Goal: Information Seeking & Learning: Learn about a topic

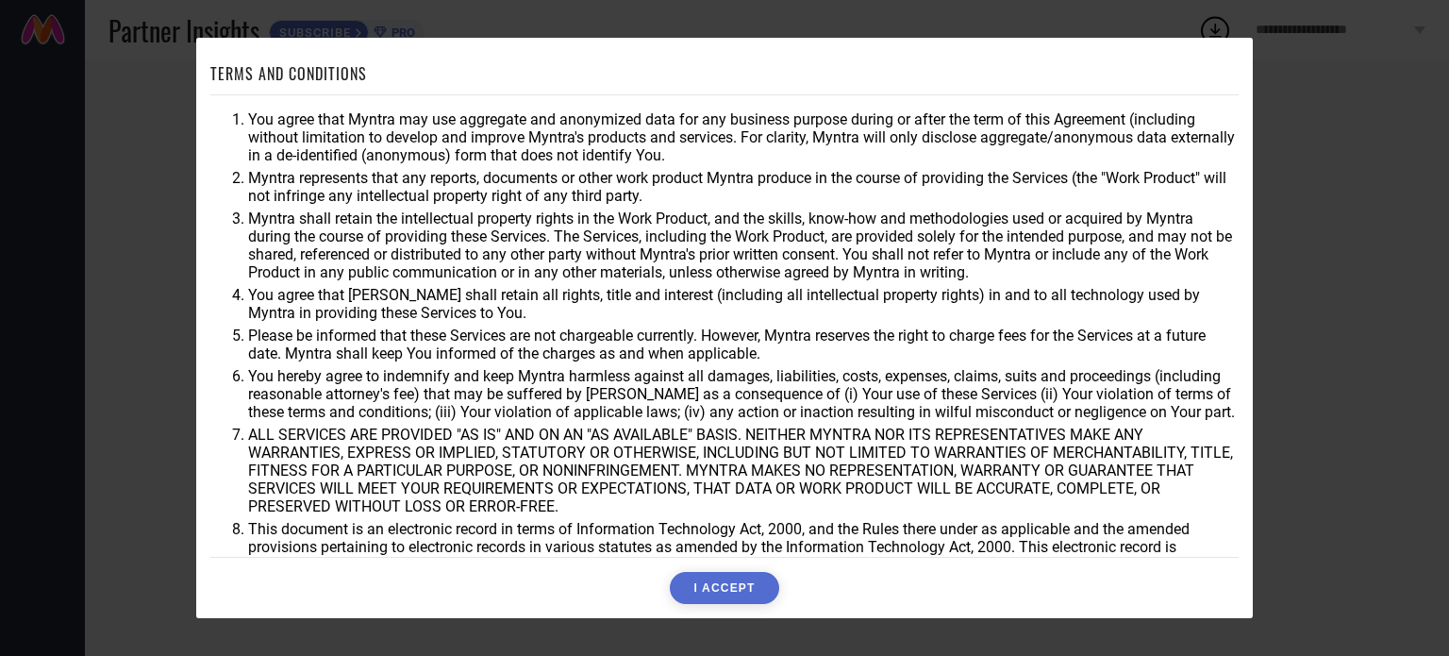
click at [745, 593] on button "I ACCEPT" at bounding box center [724, 588] width 109 height 32
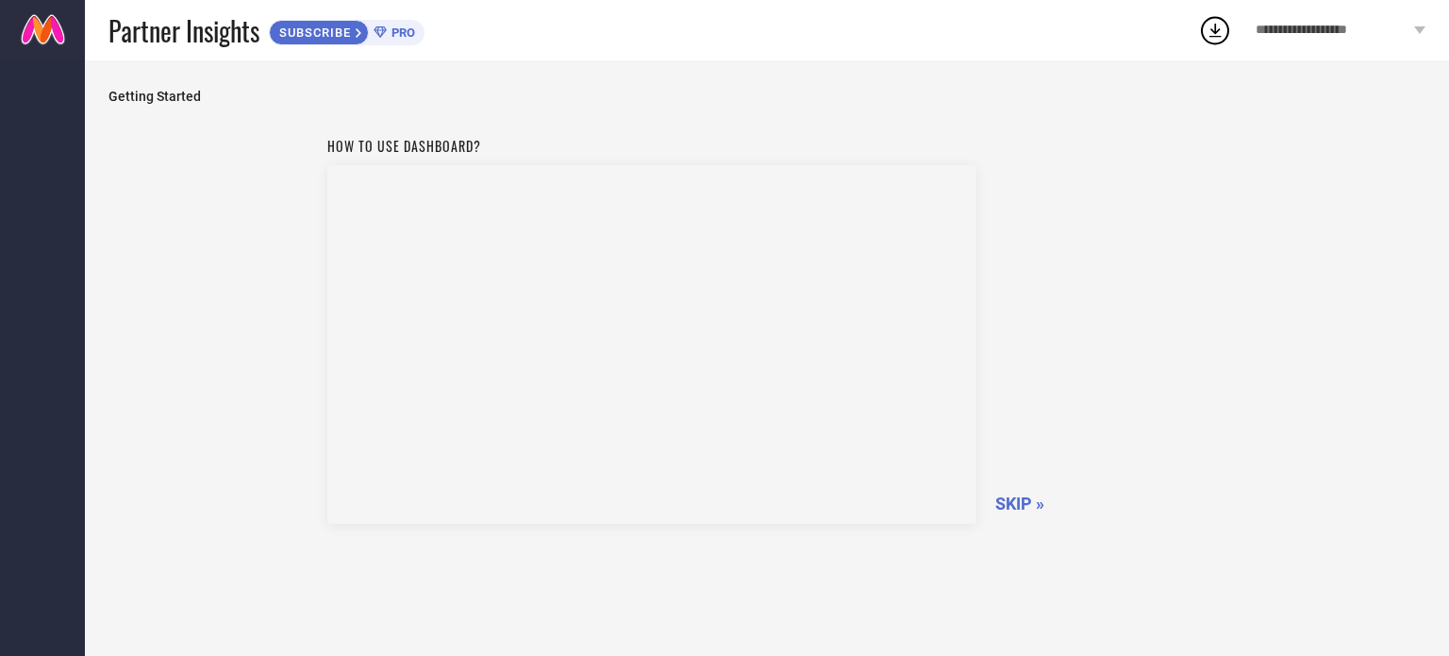
click at [1013, 496] on span "SKIP »" at bounding box center [1020, 504] width 49 height 20
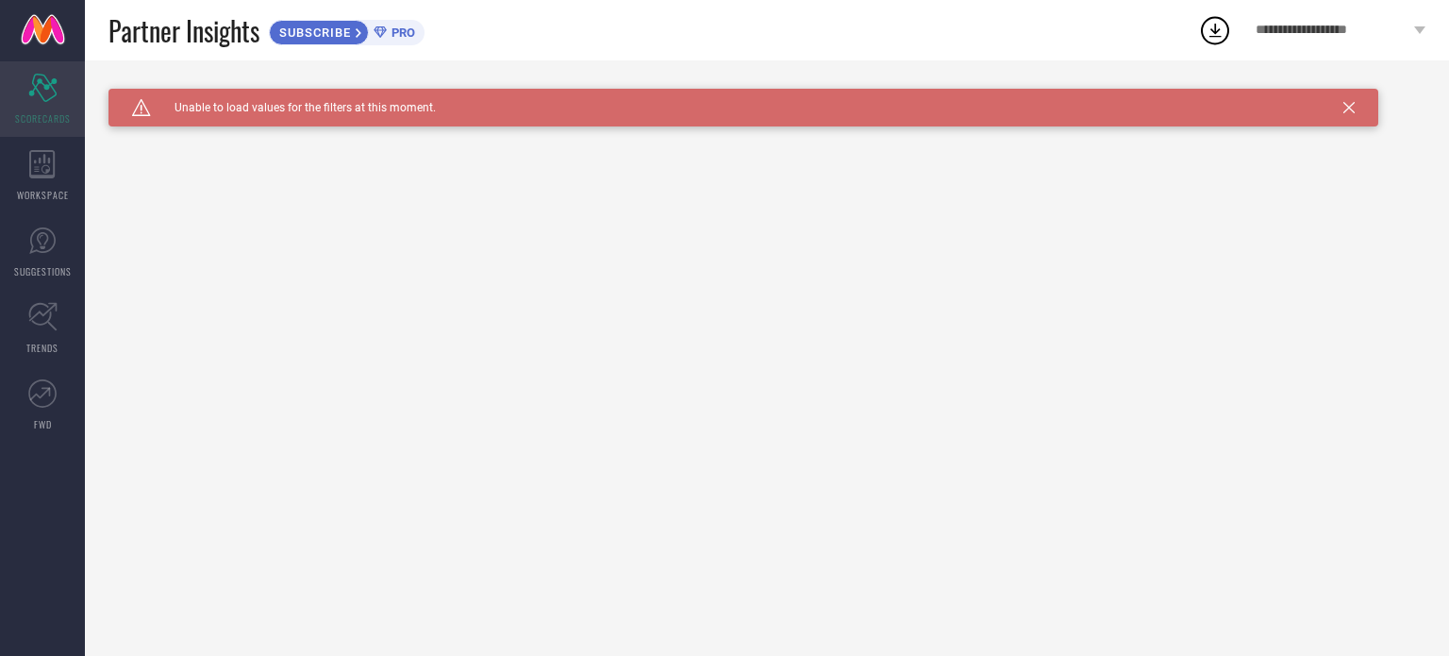
click at [27, 120] on span "SCORECARDS" at bounding box center [43, 118] width 56 height 14
click at [31, 165] on icon at bounding box center [42, 164] width 26 height 28
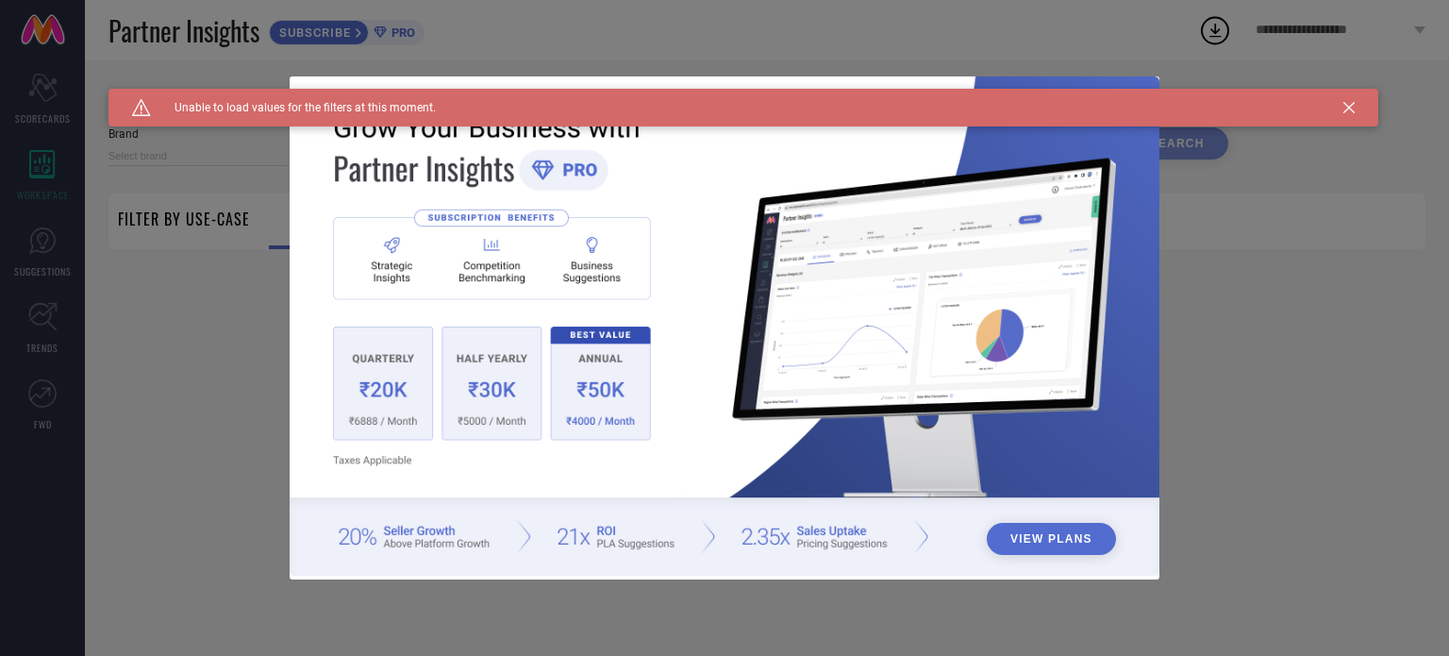
type input "1 STOP FASHION"
type input "All"
click at [181, 263] on div "View Plans" at bounding box center [724, 328] width 1449 height 656
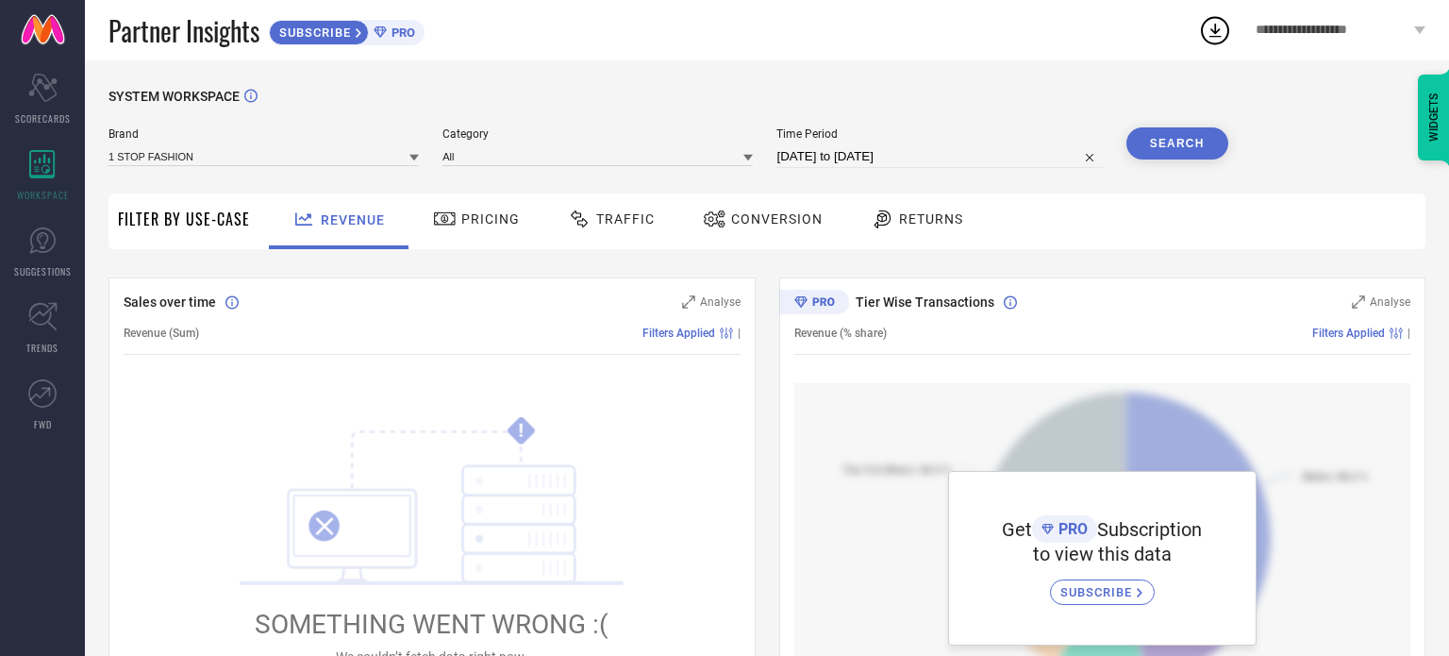
click at [474, 215] on span "Pricing" at bounding box center [490, 218] width 59 height 15
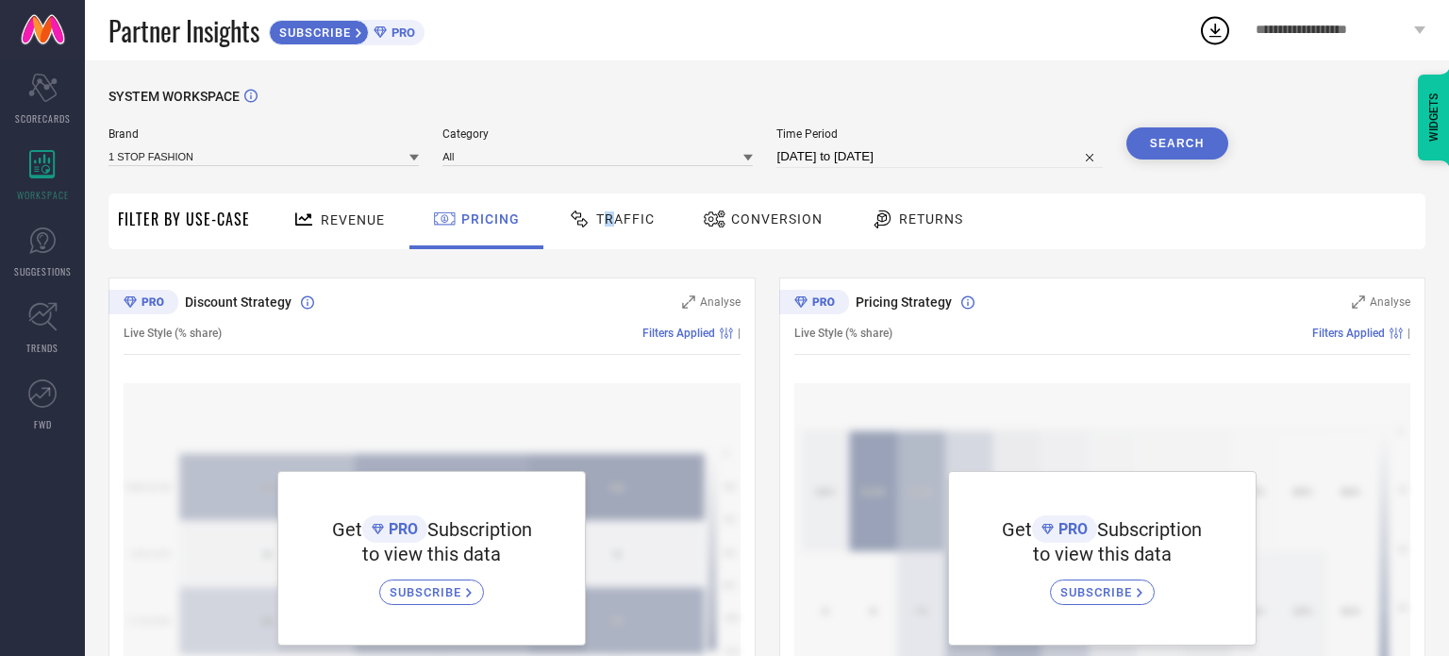
click at [608, 226] on span "Traffic" at bounding box center [625, 218] width 59 height 15
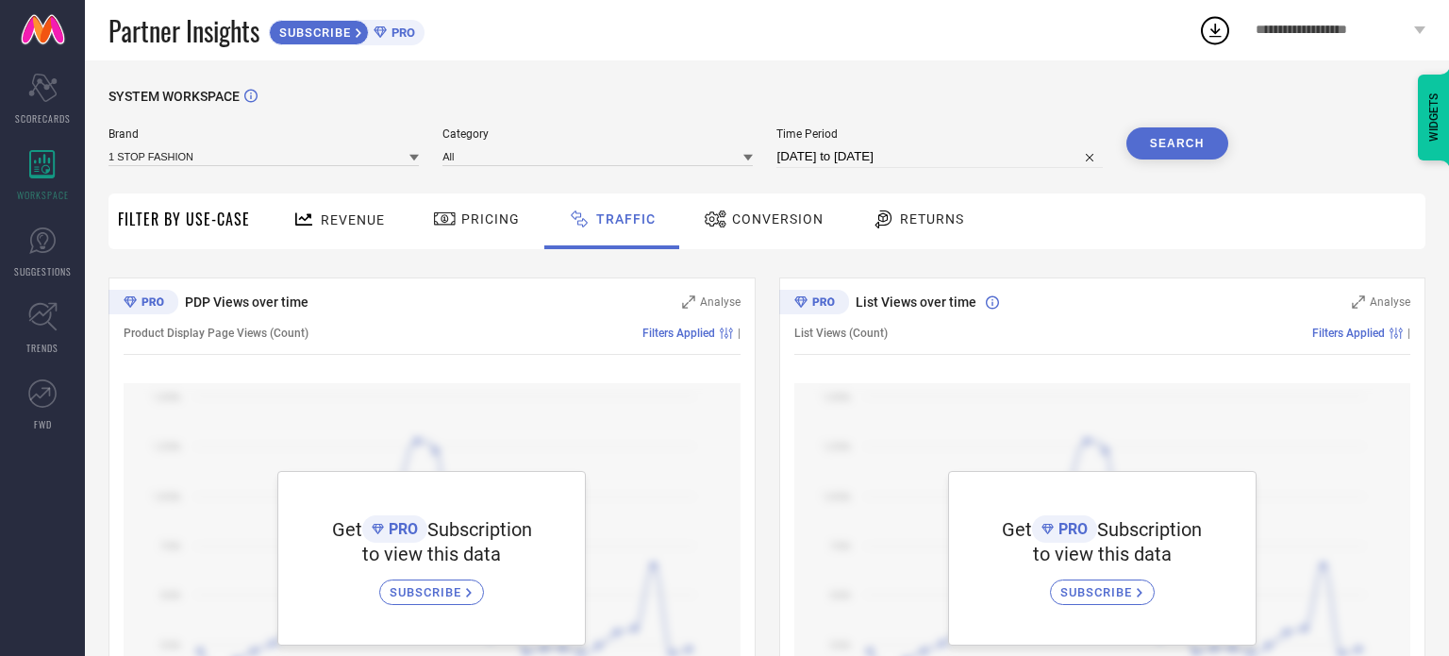
click at [776, 228] on div "Conversion" at bounding box center [763, 219] width 129 height 32
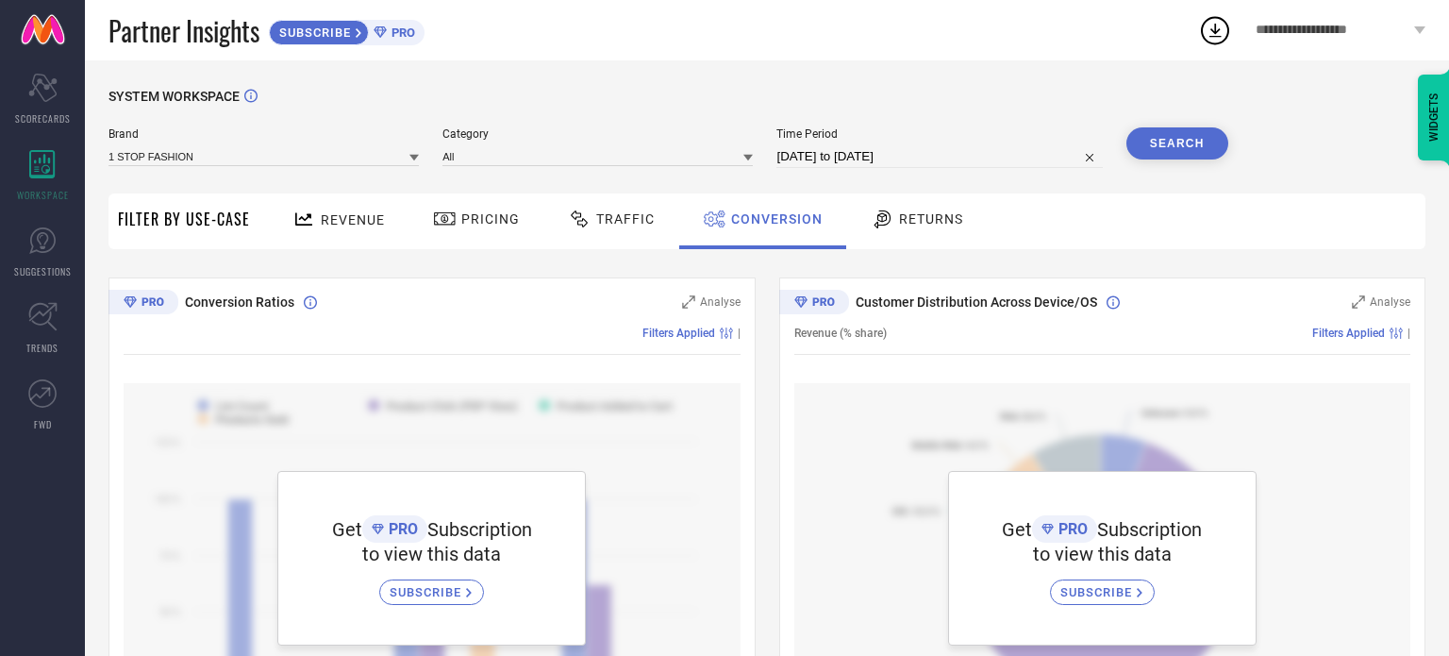
click at [912, 227] on div "Returns" at bounding box center [917, 219] width 102 height 32
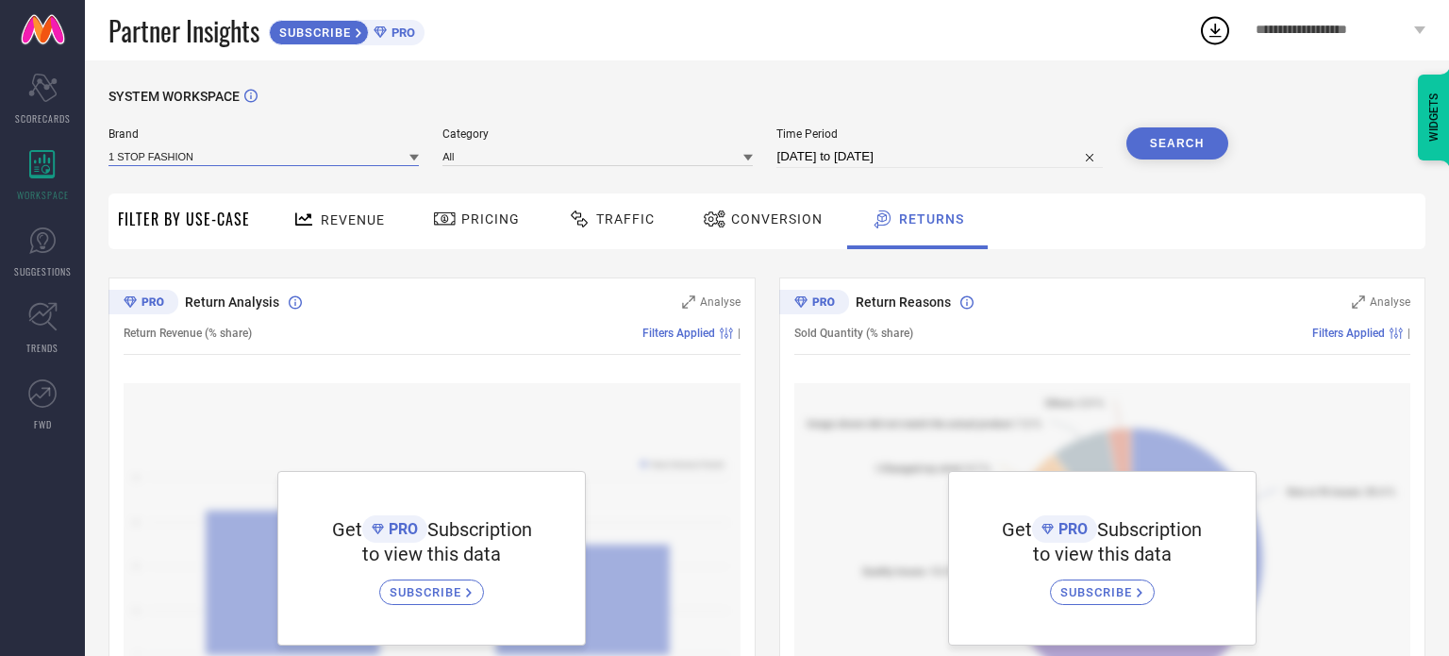
click at [276, 165] on input at bounding box center [264, 156] width 310 height 20
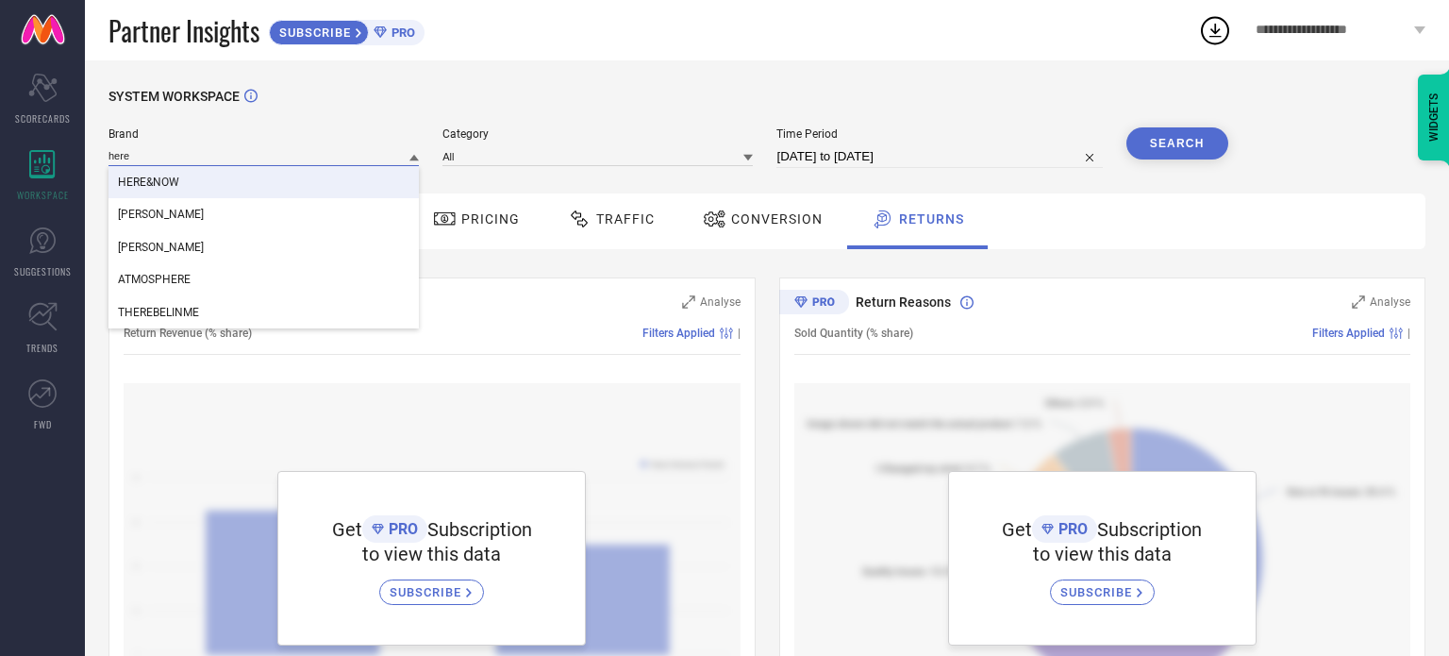
type input "here"
click at [152, 185] on span "HERE&NOW" at bounding box center [148, 182] width 61 height 13
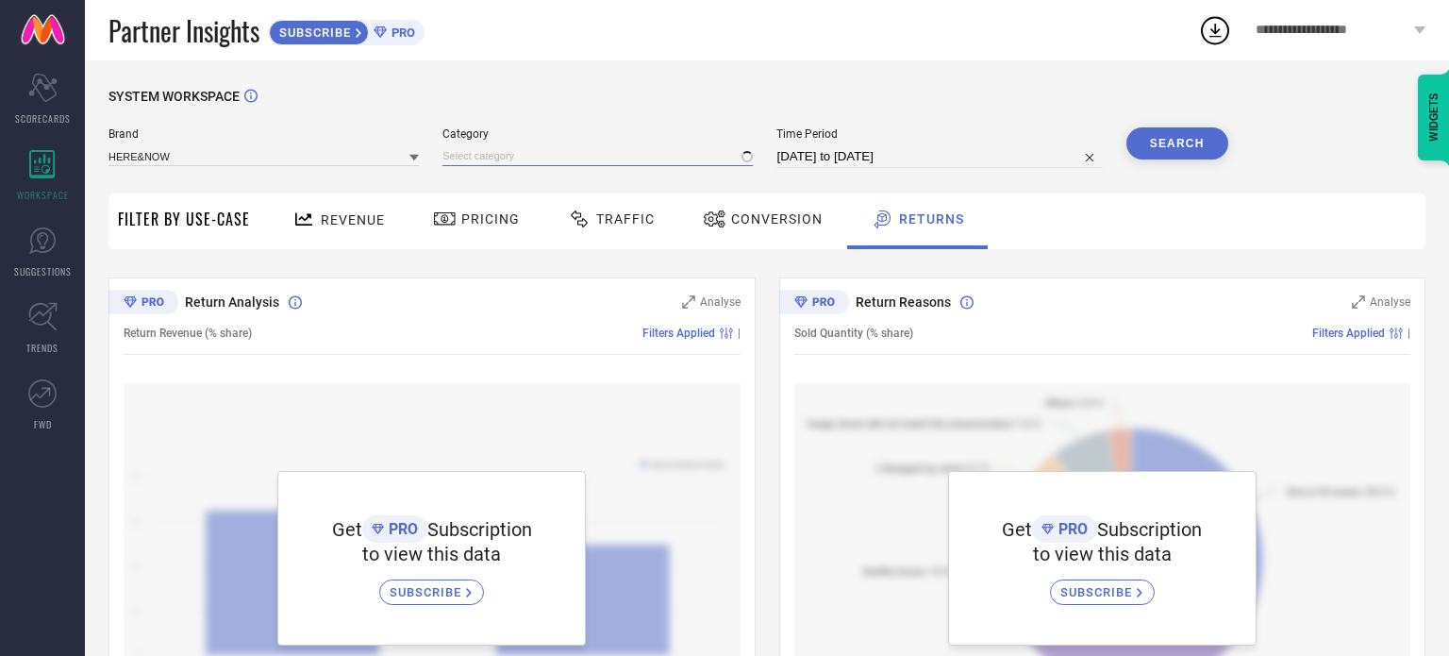
click at [520, 158] on input at bounding box center [598, 156] width 310 height 20
type input "k"
type input "sar"
click at [528, 167] on div "Women-Sarees" at bounding box center [598, 182] width 310 height 32
click at [551, 156] on input at bounding box center [598, 156] width 310 height 20
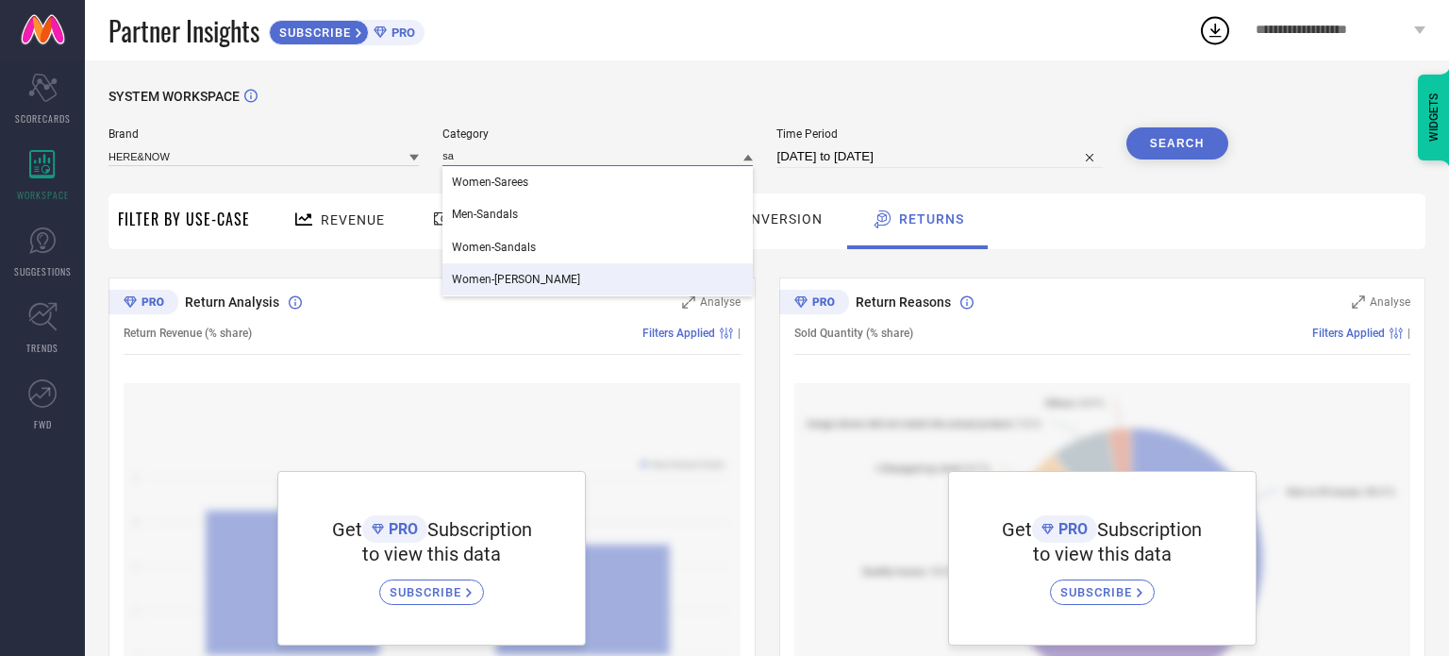
type input "sa"
click at [525, 281] on span "Women-[PERSON_NAME]" at bounding box center [516, 279] width 128 height 13
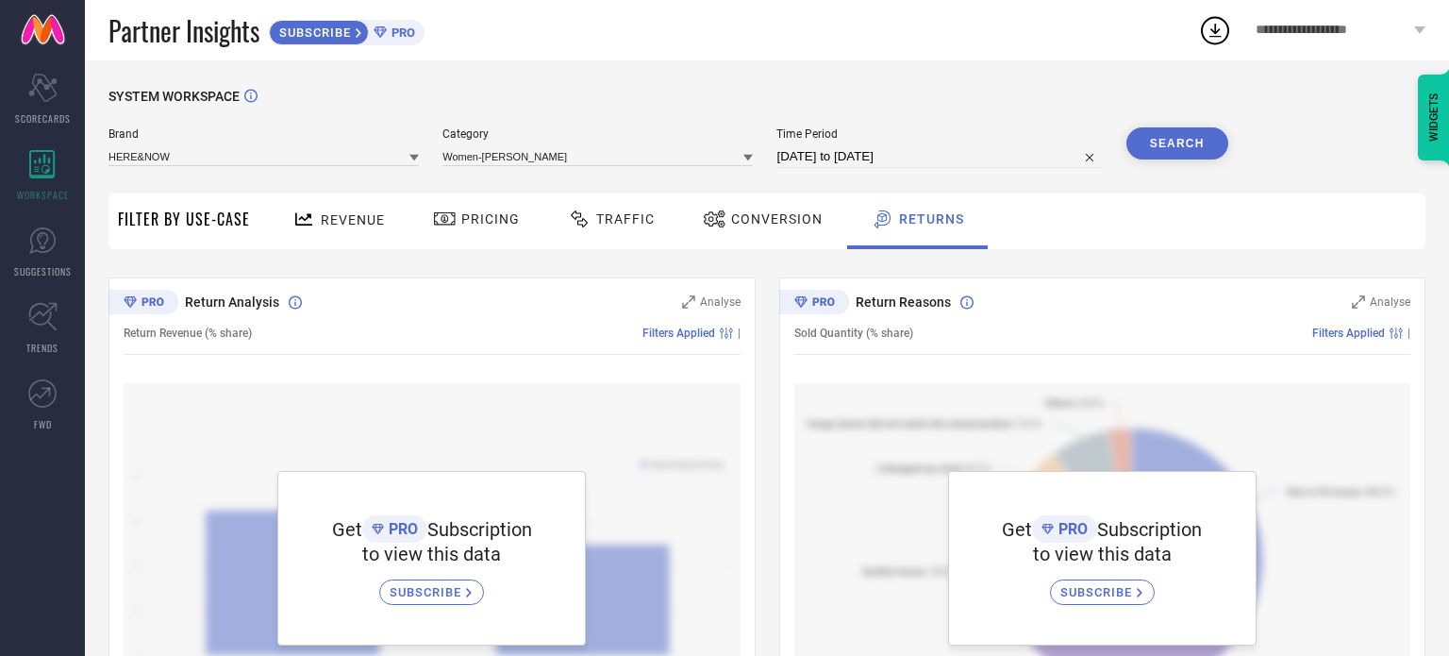
click at [1220, 158] on div "Search" at bounding box center [1178, 143] width 102 height 32
click at [1189, 146] on button "Search" at bounding box center [1178, 143] width 102 height 32
click at [1324, 207] on div "Revenue Pricing Traffic Conversion Returns" at bounding box center [842, 221] width 1166 height 56
click at [1, 249] on link "SUGGESTIONS" at bounding box center [42, 251] width 85 height 75
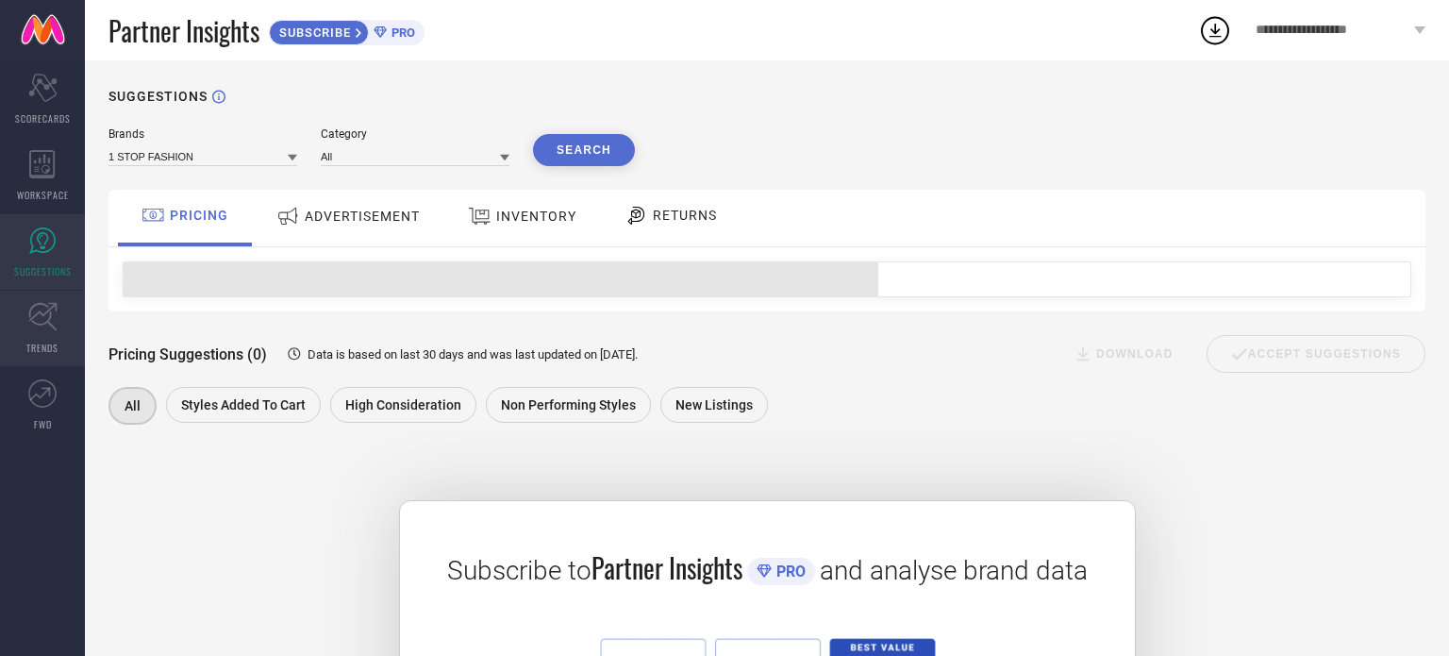
click at [42, 313] on icon at bounding box center [42, 317] width 28 height 28
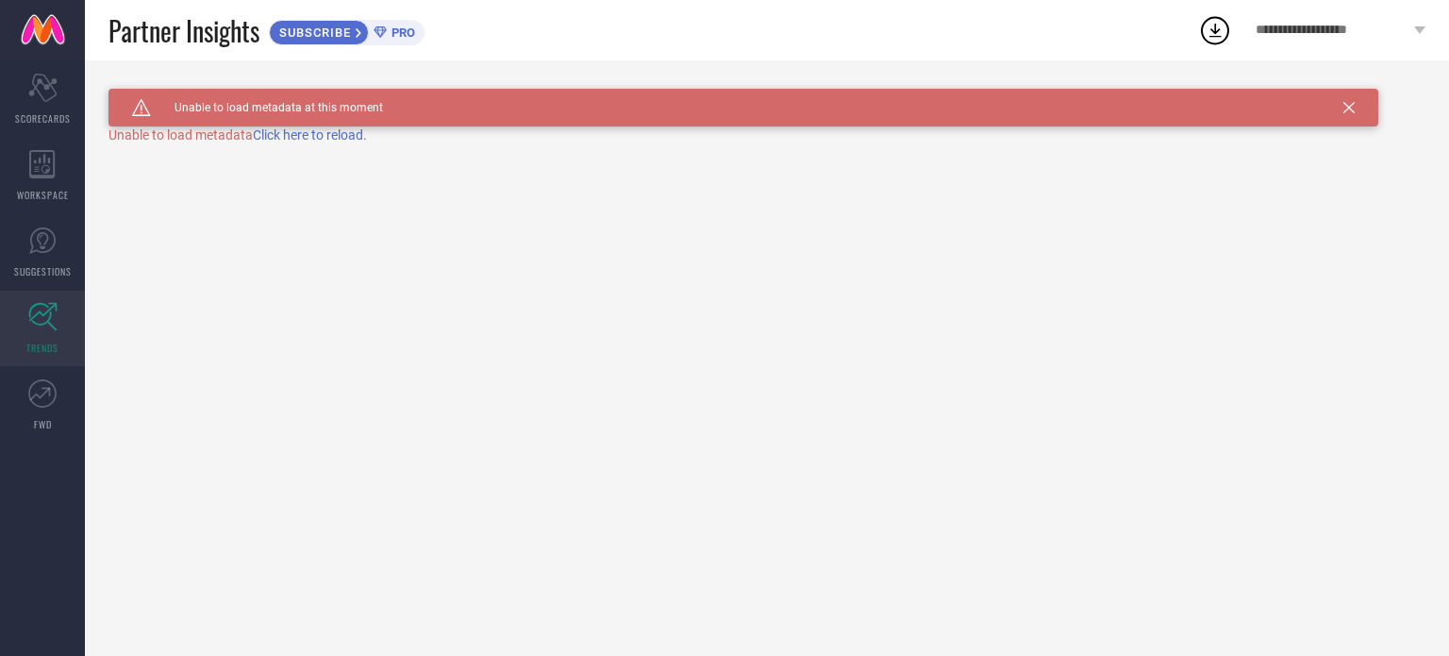
click at [309, 142] on span "Click here to reload." at bounding box center [310, 134] width 114 height 15
click at [66, 401] on link "FWD" at bounding box center [42, 404] width 85 height 75
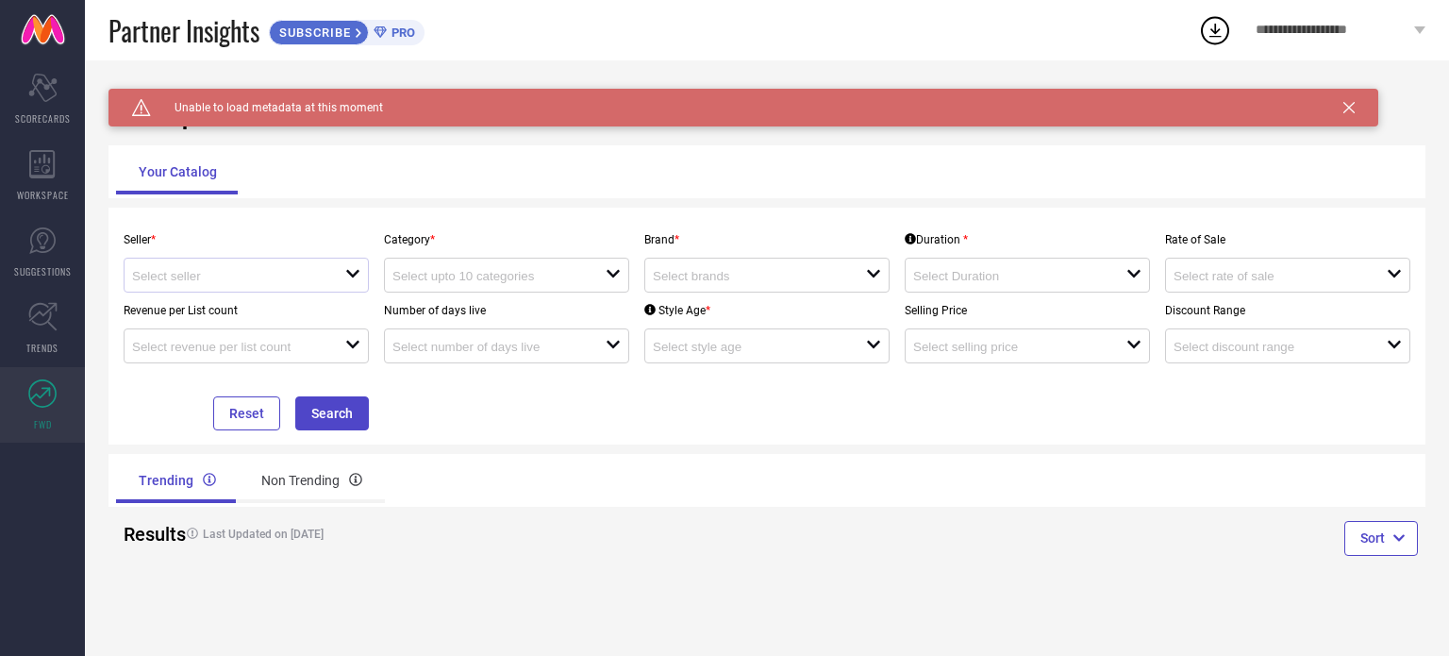
click at [359, 279] on div "open" at bounding box center [246, 275] width 245 height 35
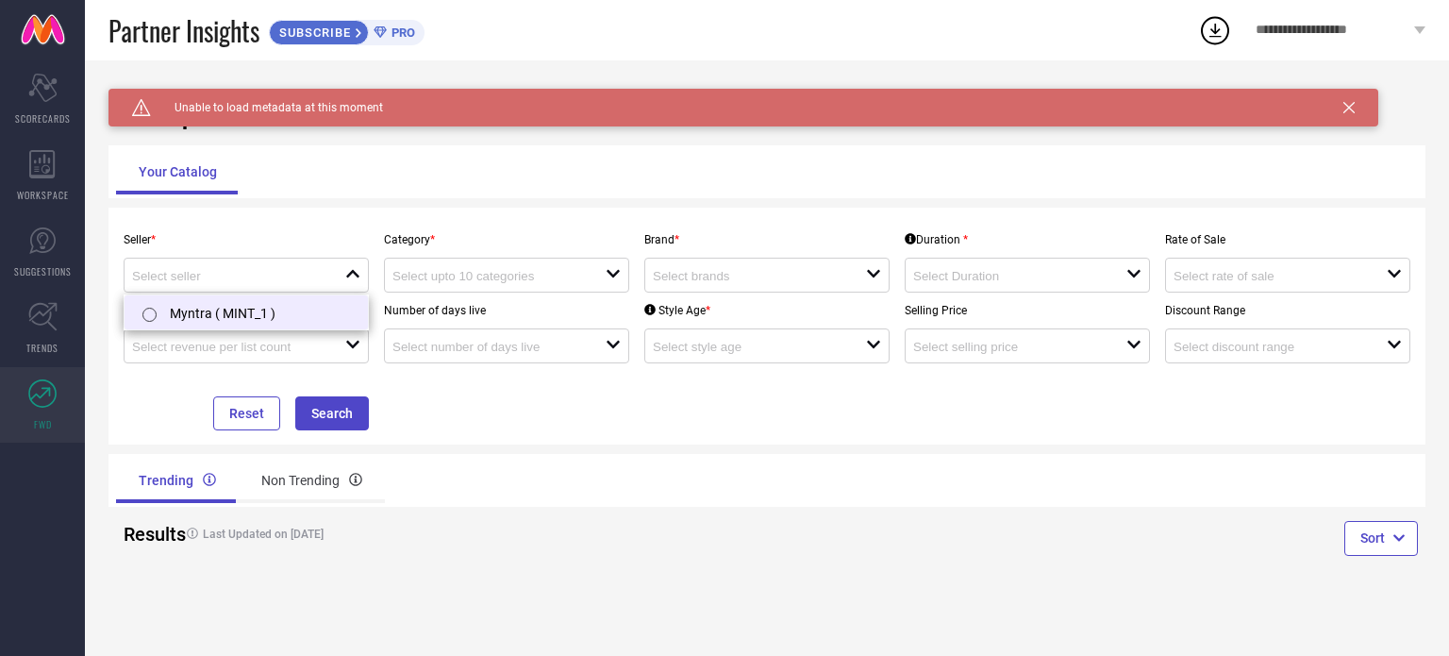
click at [288, 303] on li "Myntra ( MINT_1 )" at bounding box center [246, 312] width 243 height 34
type input "Myntra ( MINT_1 )"
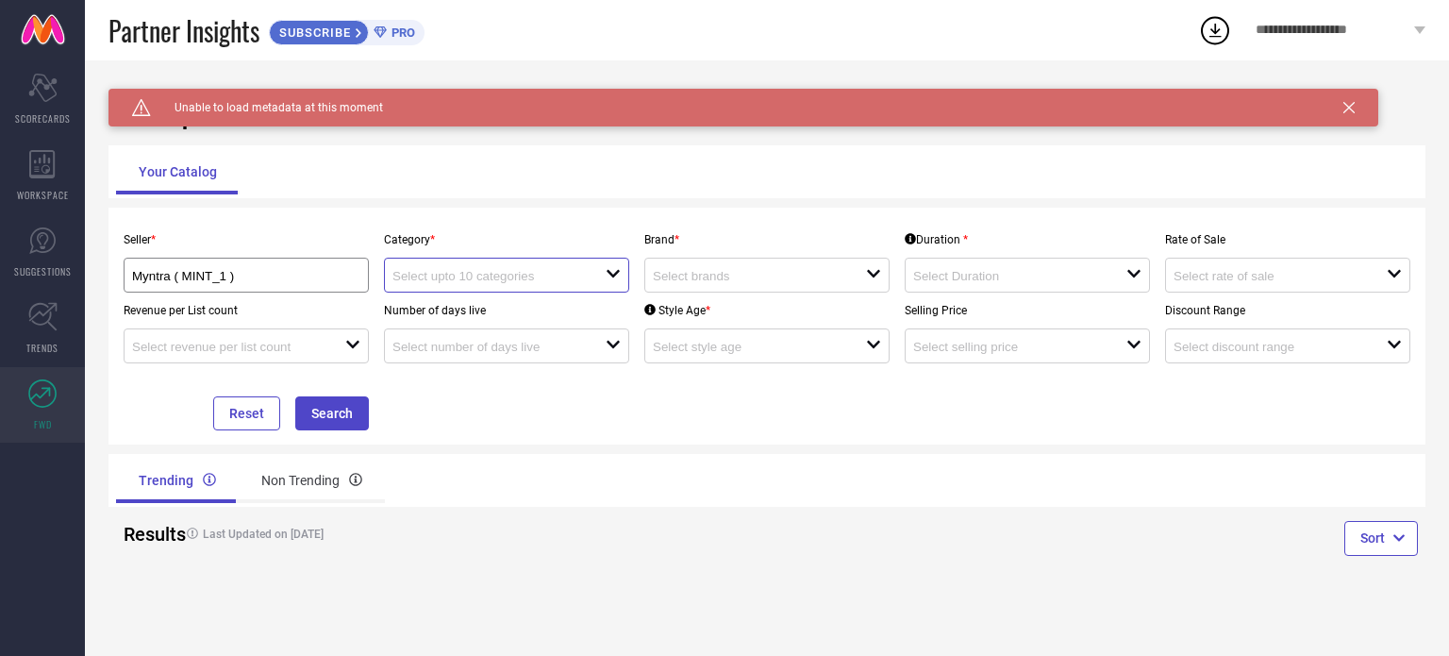
click at [549, 273] on input at bounding box center [489, 276] width 192 height 14
click at [541, 310] on div "No results found" at bounding box center [506, 310] width 245 height 32
click at [704, 283] on input at bounding box center [749, 276] width 192 height 14
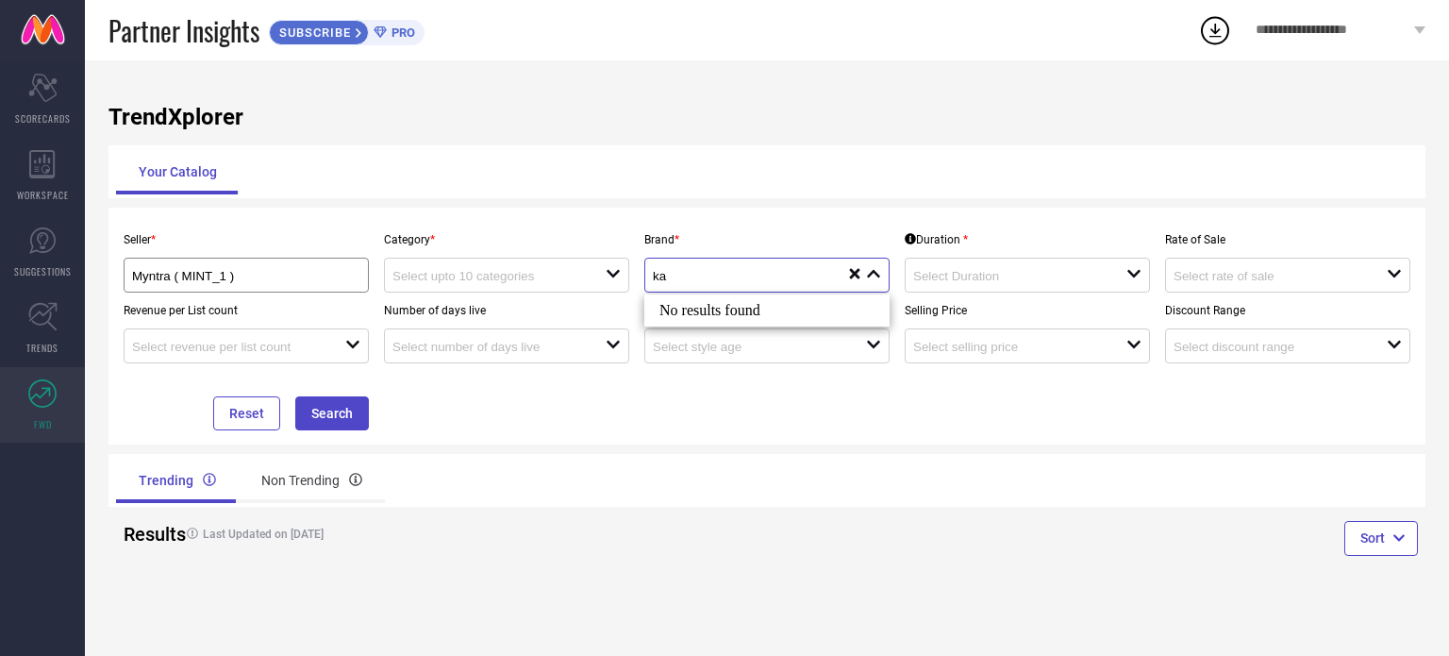
type input "k"
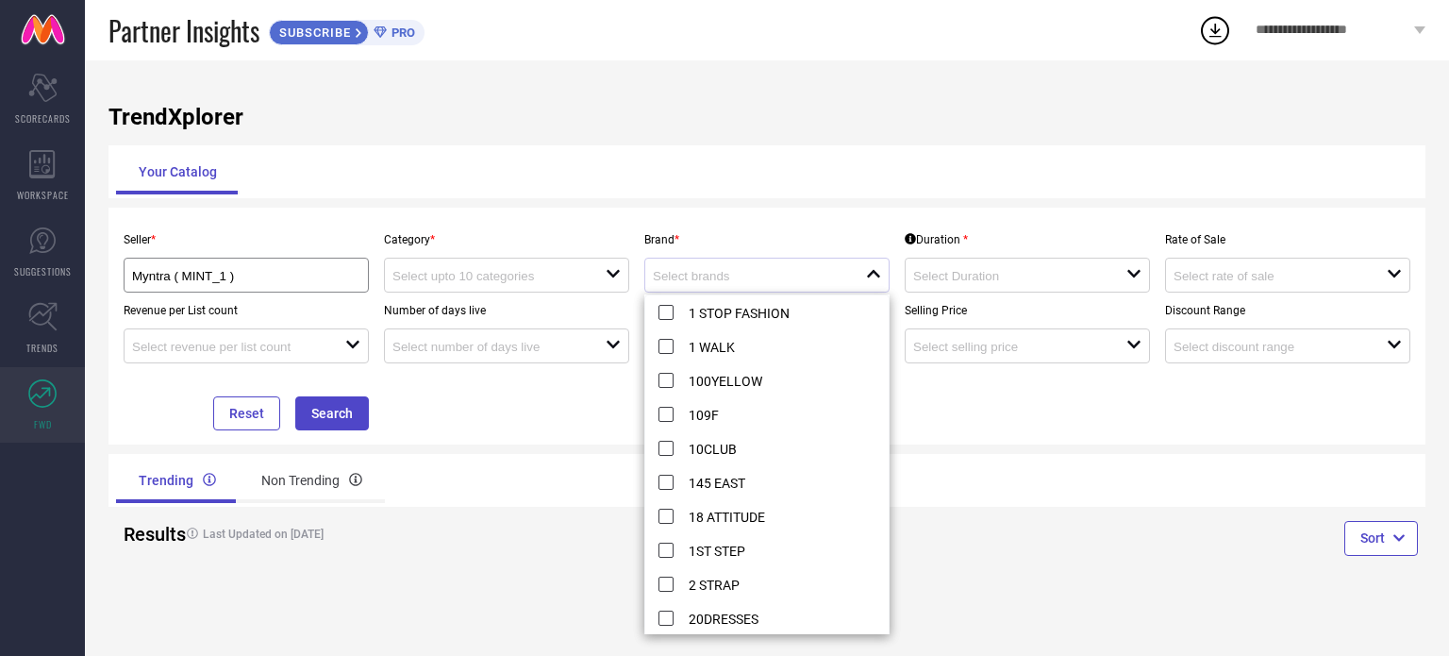
click at [913, 83] on div "TrendXplorer Your Catalog Seller * Myntra ( MINT_1 ) Category * open Brand * cl…" at bounding box center [767, 357] width 1364 height 595
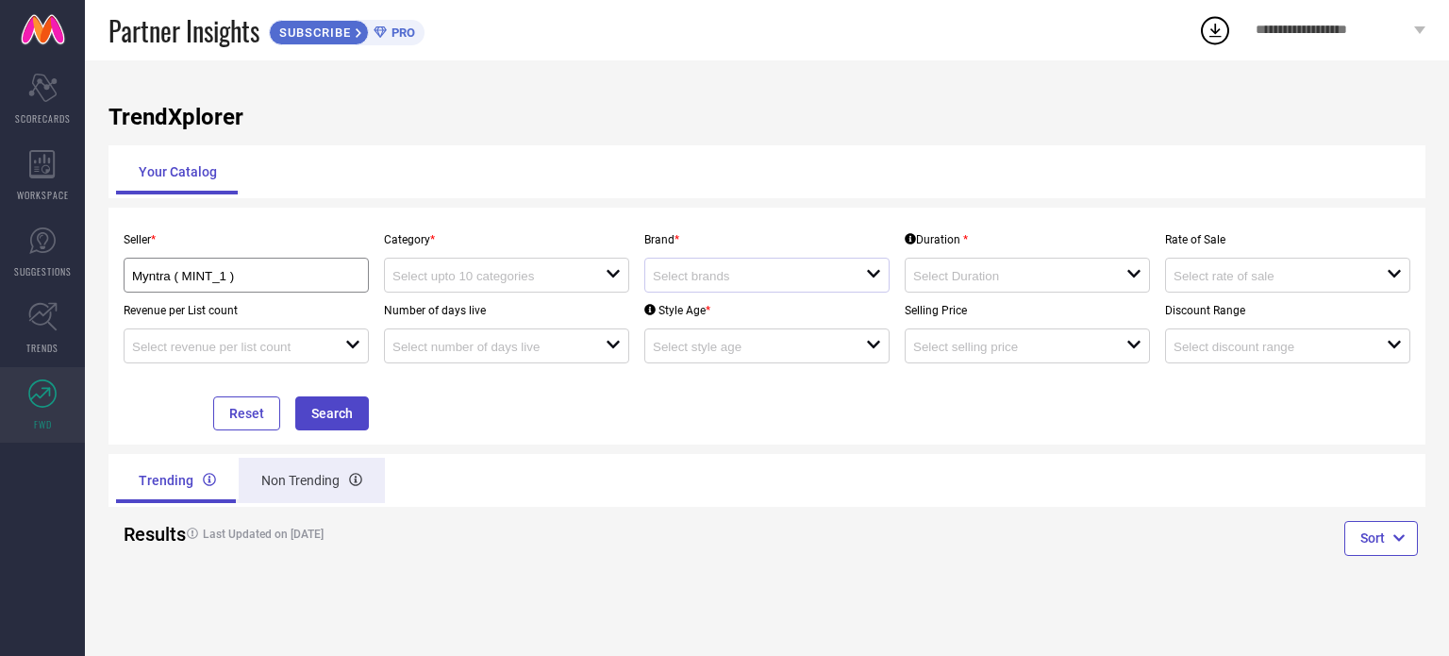
click at [332, 480] on div "Non Trending" at bounding box center [312, 480] width 146 height 45
